Goal: Navigation & Orientation: Find specific page/section

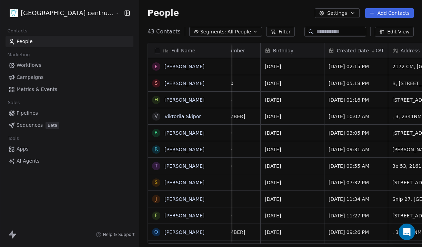
scroll to position [0, 232]
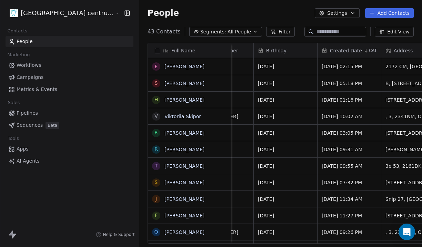
click at [54, 15] on html "Tandheelkundig centrum Sassembourg Contacts People Marketing Workflows Campaign…" at bounding box center [211, 123] width 422 height 247
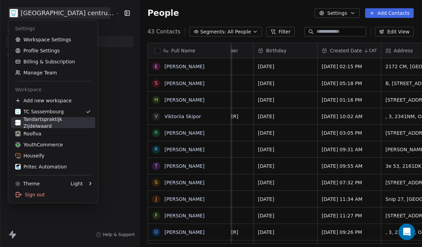
click at [57, 119] on div "Tandartspraktijk Zijdelwaard" at bounding box center [53, 123] width 76 height 14
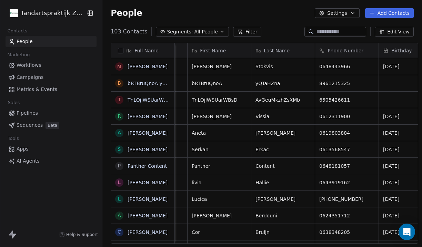
scroll to position [0, 176]
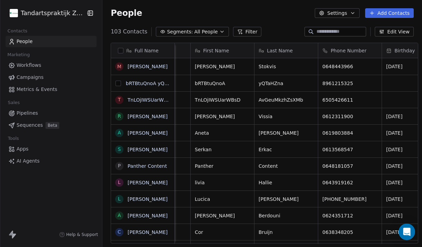
click at [116, 82] on button "grid" at bounding box center [119, 84] width 6 height 6
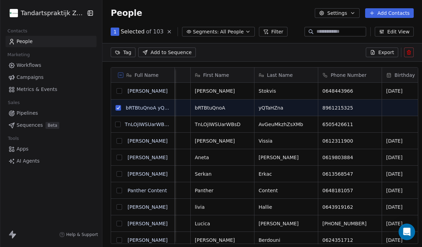
scroll to position [193, 324]
click at [115, 124] on button "grid" at bounding box center [118, 125] width 6 height 6
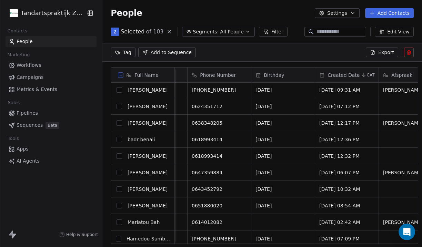
scroll to position [0, 0]
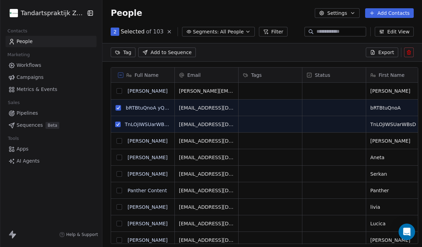
click at [411, 51] on icon at bounding box center [409, 53] width 6 height 6
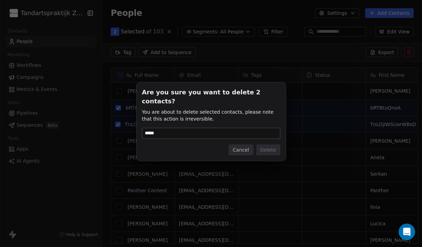
type input "******"
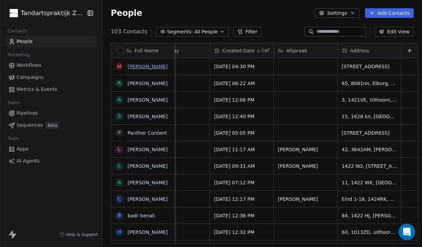
click at [138, 65] on link "[PERSON_NAME]" at bounding box center [148, 67] width 40 height 6
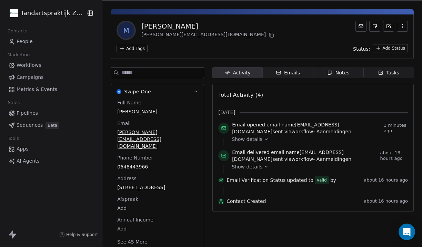
click at [129, 236] on button "See 45 More" at bounding box center [132, 242] width 39 height 12
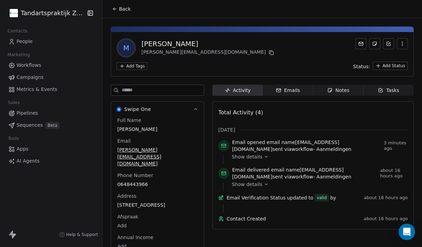
click at [248, 158] on span "Show details" at bounding box center [247, 156] width 31 height 7
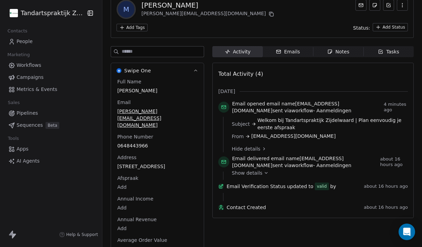
click at [243, 174] on span "Show details" at bounding box center [247, 173] width 31 height 7
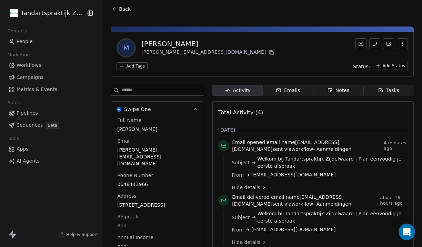
click at [120, 6] on span "Back" at bounding box center [125, 9] width 12 height 7
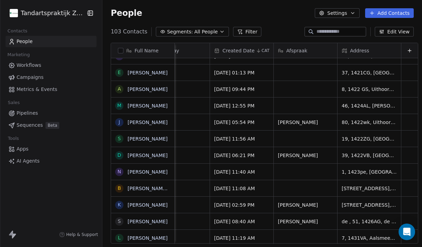
click at [49, 9] on html "Tandartspraktijk Zijdelwaard Contacts People Marketing Workflows Campaigns Metr…" at bounding box center [211, 123] width 422 height 247
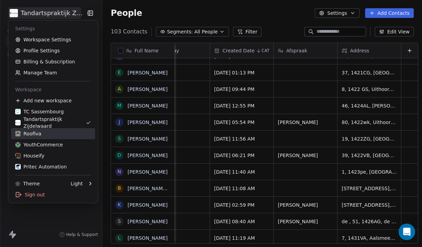
click at [50, 135] on div "Roofiva" at bounding box center [53, 133] width 76 height 7
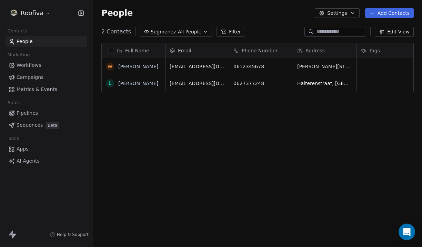
click at [39, 15] on html "Roofiva Contacts People Marketing Workflows Campaigns Metrics & Events Sales Pi…" at bounding box center [211, 123] width 422 height 247
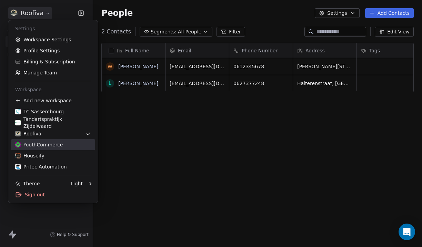
click at [43, 143] on div "YouthCommerce" at bounding box center [39, 144] width 48 height 7
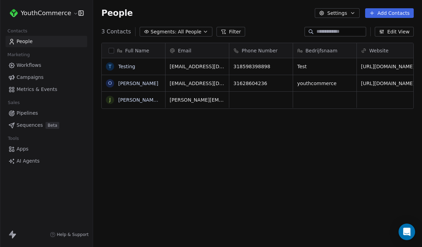
click at [61, 12] on html "YouthCommerce Contacts People Marketing Workflows Campaigns Metrics & Events Sa…" at bounding box center [211, 123] width 422 height 247
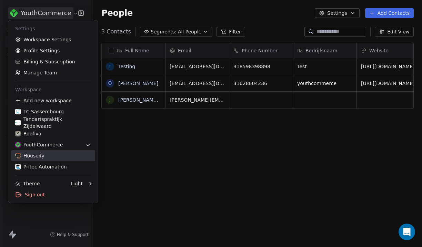
click at [48, 161] on link "Houseify" at bounding box center [53, 155] width 84 height 11
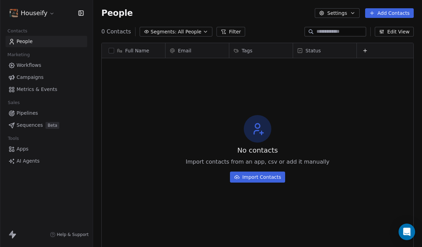
click at [44, 13] on html "Houseify Contacts People Marketing Workflows Campaigns Metrics & Events Sales P…" at bounding box center [211, 123] width 422 height 247
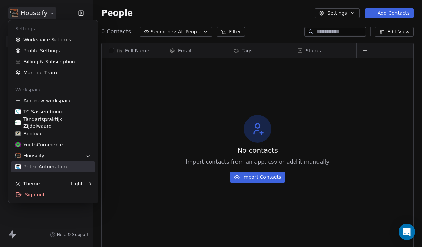
click at [46, 163] on link "Pritec Automation" at bounding box center [53, 166] width 84 height 11
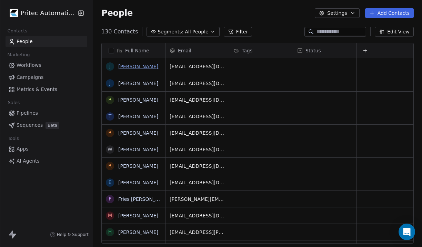
click at [146, 66] on link "[PERSON_NAME]" at bounding box center [138, 67] width 40 height 6
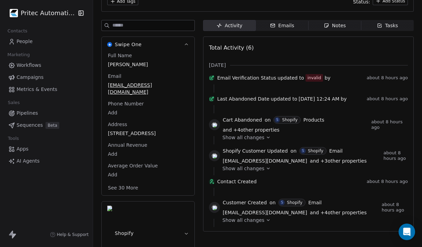
click at [255, 141] on span "Show all changes" at bounding box center [243, 137] width 42 height 7
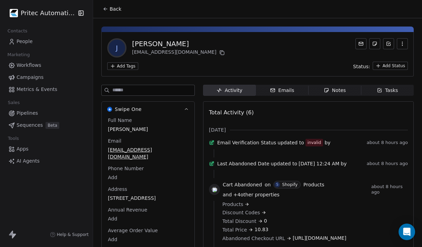
click at [46, 71] on div "Workflows Campaigns Metrics & Events" at bounding box center [47, 78] width 82 height 36
click at [48, 69] on link "Workflows" at bounding box center [47, 65] width 82 height 11
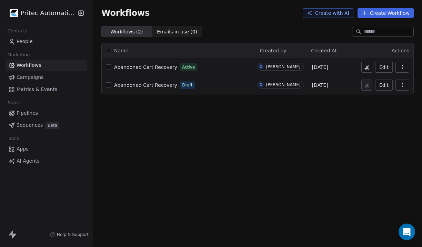
click at [153, 70] on span "Abandoned Cart Recovery" at bounding box center [145, 67] width 63 height 6
